Goal: Task Accomplishment & Management: Manage account settings

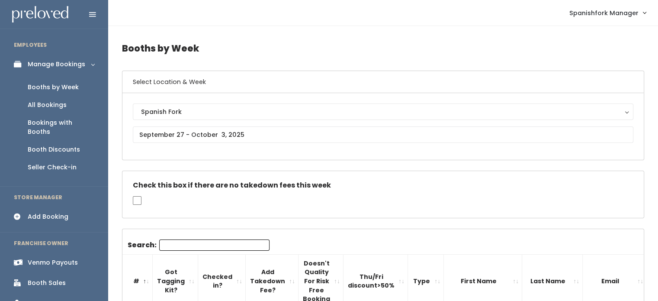
click at [51, 145] on div "Booth Discounts" at bounding box center [54, 149] width 52 height 9
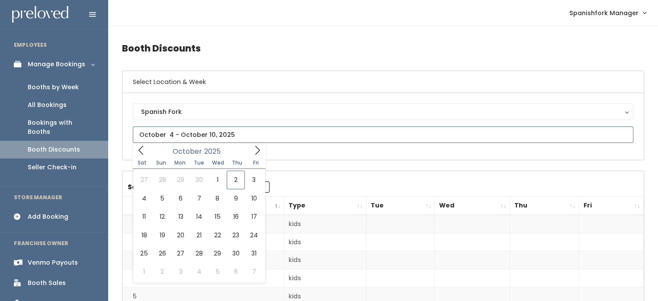
click at [230, 138] on input "text" at bounding box center [383, 134] width 501 height 16
type input "[DATE] to [DATE]"
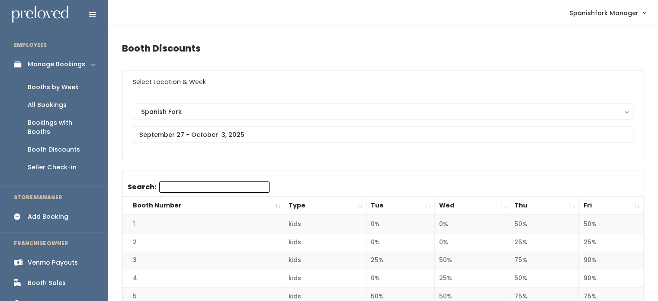
click at [545, 205] on th "Thu" at bounding box center [544, 205] width 69 height 19
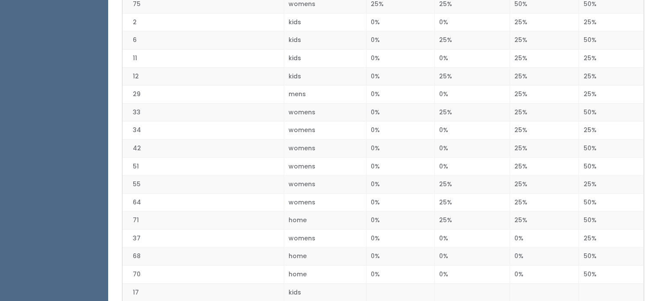
scroll to position [1155, 0]
click at [545, 211] on td "25%" at bounding box center [544, 220] width 69 height 18
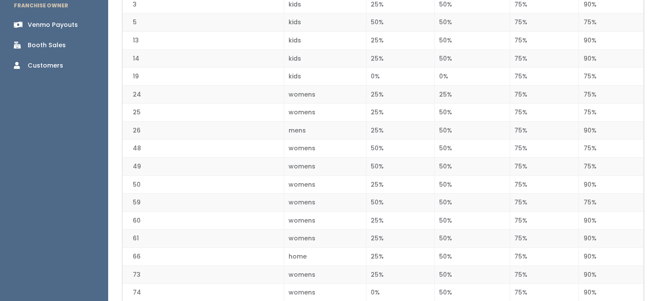
scroll to position [0, 0]
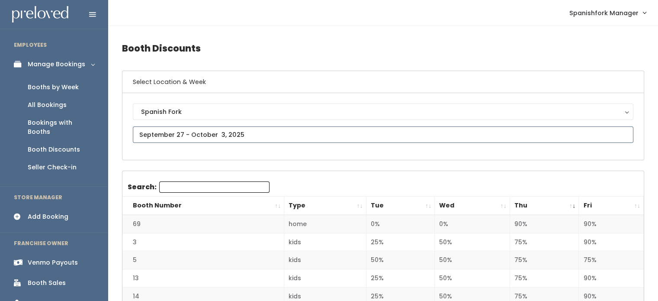
click at [330, 130] on input "text" at bounding box center [383, 134] width 501 height 16
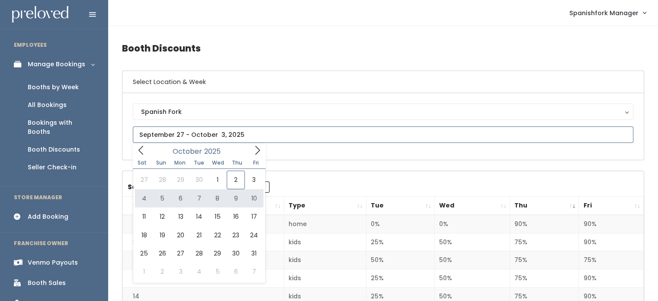
type input "October 4 to October 10"
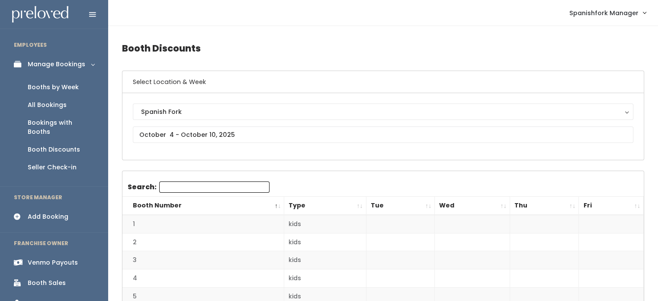
scroll to position [9, 0]
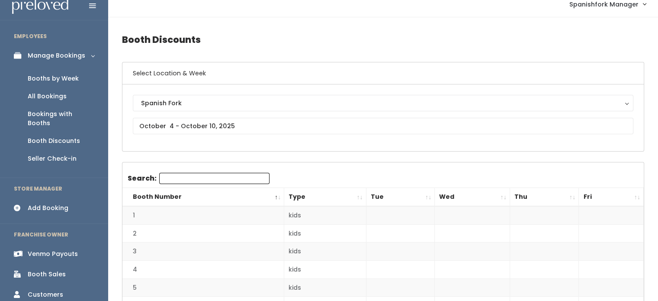
click at [67, 75] on div "Booths by Week" at bounding box center [53, 78] width 51 height 9
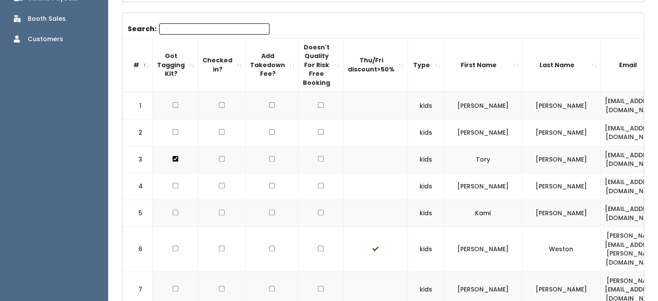
scroll to position [271, 0]
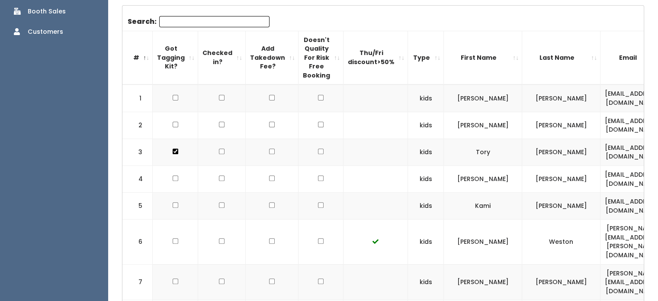
click at [408, 73] on th "Type" at bounding box center [426, 58] width 36 height 54
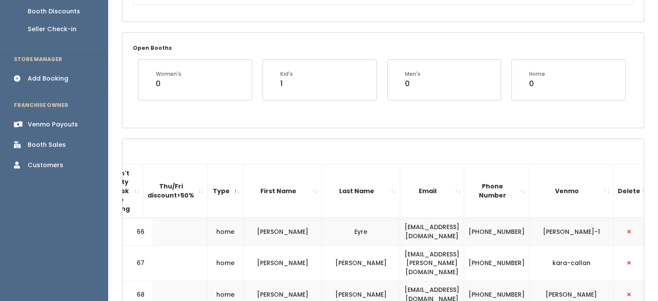
scroll to position [0, 0]
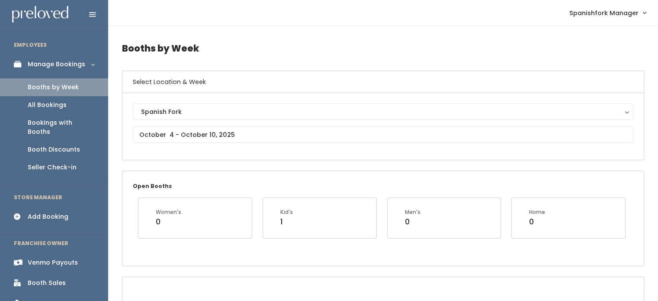
click at [308, 125] on div "Spanish Fork Spanish Fork" at bounding box center [383, 126] width 501 height 46
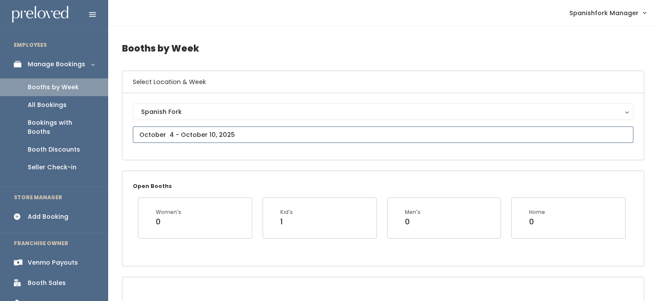
click at [308, 133] on input "text" at bounding box center [383, 134] width 501 height 16
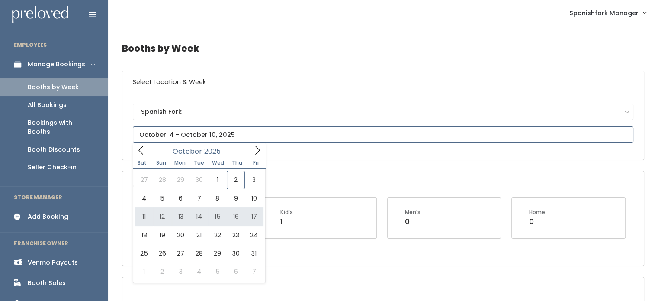
type input "October 11 to October 17"
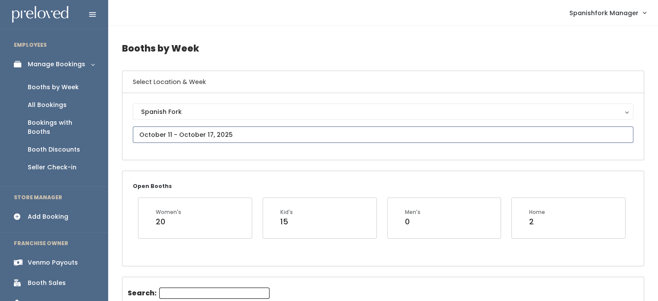
click at [302, 135] on input "text" at bounding box center [383, 134] width 501 height 16
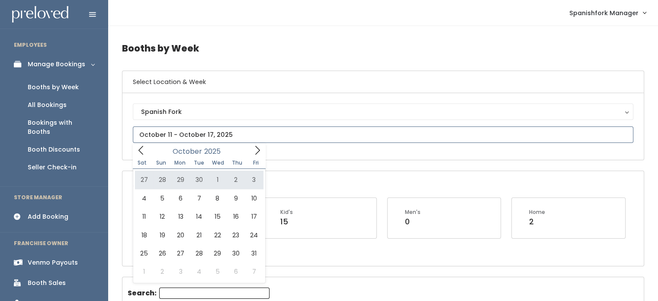
type input "September 27 to October 3"
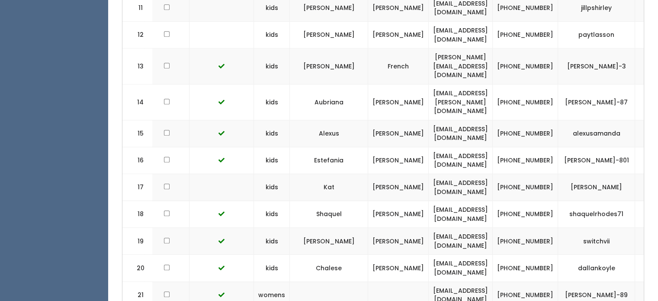
scroll to position [0, 201]
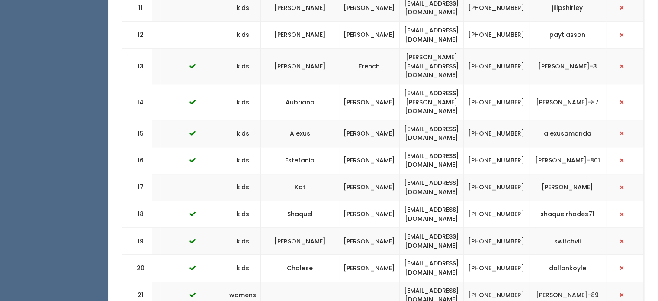
click at [514, 228] on td "[PHONE_NUMBER]" at bounding box center [496, 241] width 65 height 27
